Goal: Navigation & Orientation: Find specific page/section

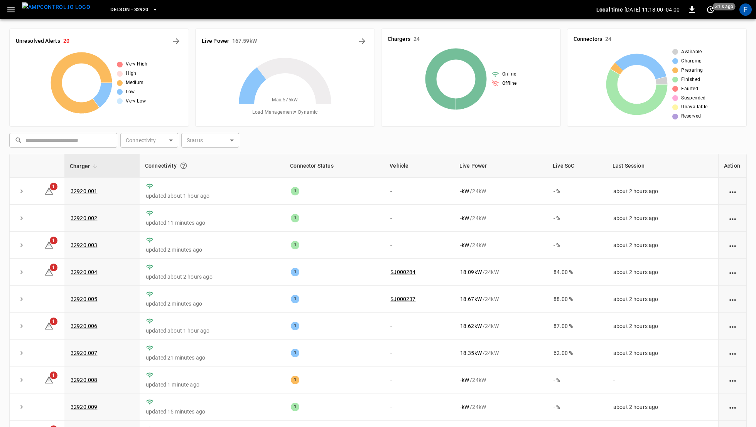
click at [62, 8] on img "menu" at bounding box center [56, 7] width 68 height 10
click at [746, 12] on div "F" at bounding box center [746, 9] width 12 height 12
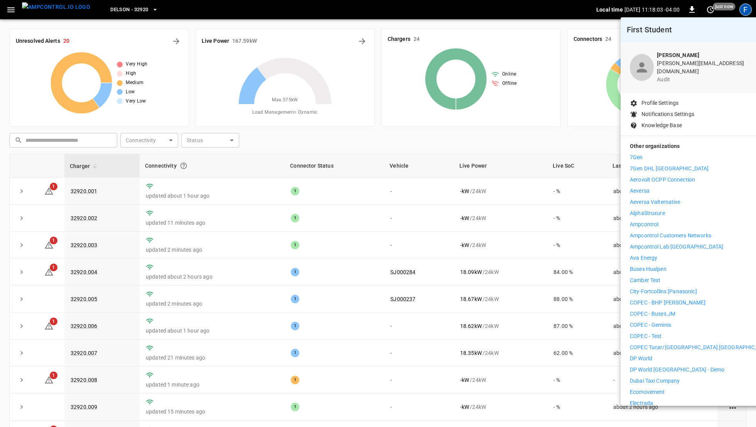
click at [643, 221] on p "Ampcontrol" at bounding box center [644, 225] width 29 height 8
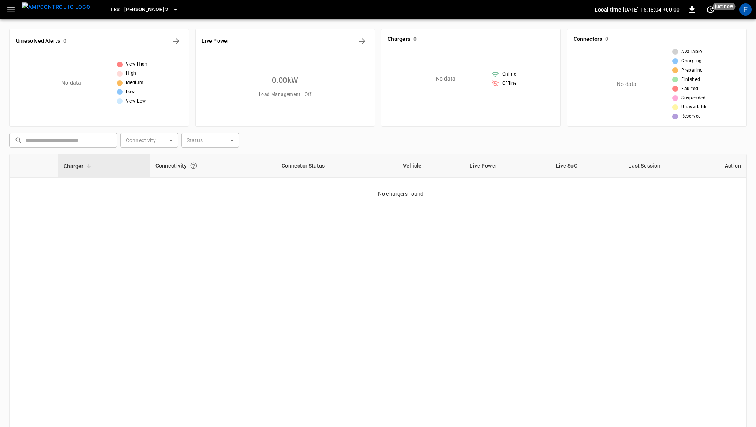
click at [8, 0] on div "Test Tomas 2 Local time 2025-10-07 15:18:04 +00:00 0 just now F" at bounding box center [378, 9] width 756 height 19
click at [10, 8] on icon "button" at bounding box center [10, 9] width 7 height 5
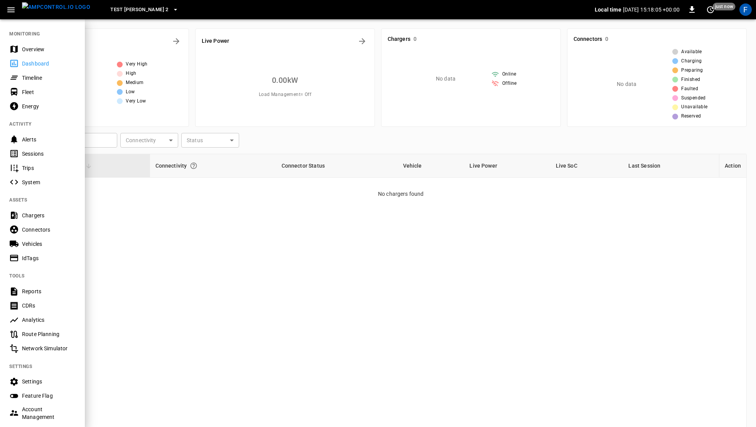
click at [26, 47] on div "Overview" at bounding box center [49, 50] width 54 height 8
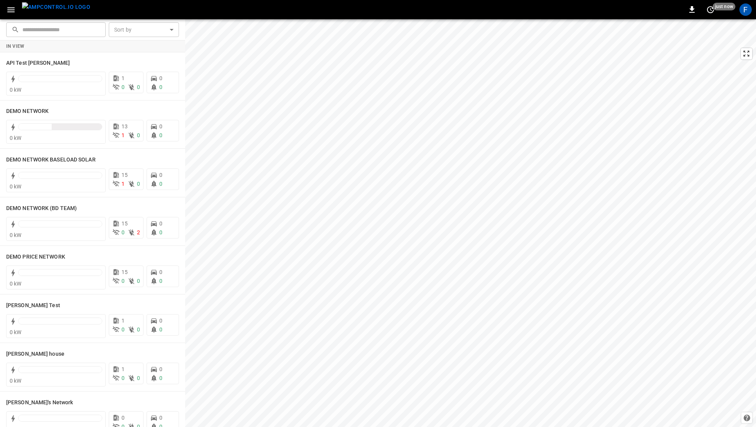
click at [747, 16] on div "F" at bounding box center [745, 9] width 15 height 15
click at [746, 12] on div "F" at bounding box center [746, 9] width 12 height 12
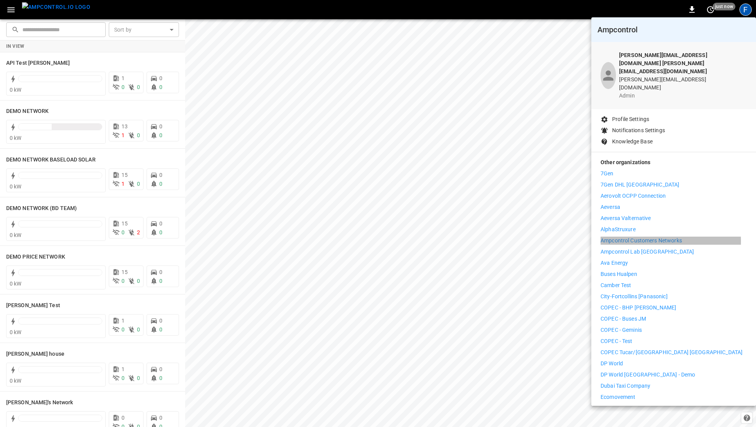
click at [630, 237] on p "Ampcontrol Customers Networks" at bounding box center [641, 241] width 81 height 8
